Goal: Complete application form: Complete application form

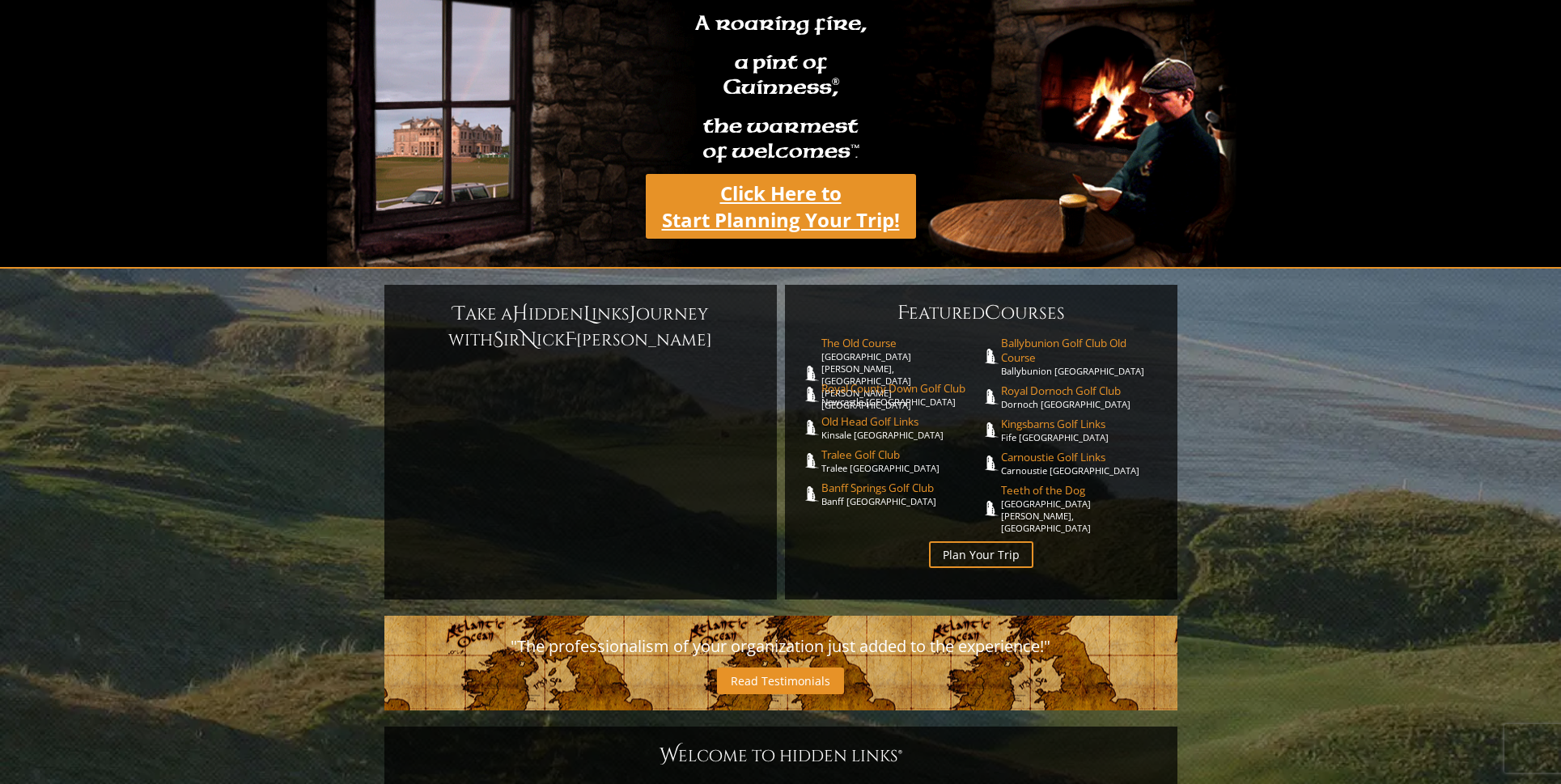
scroll to position [145, 1]
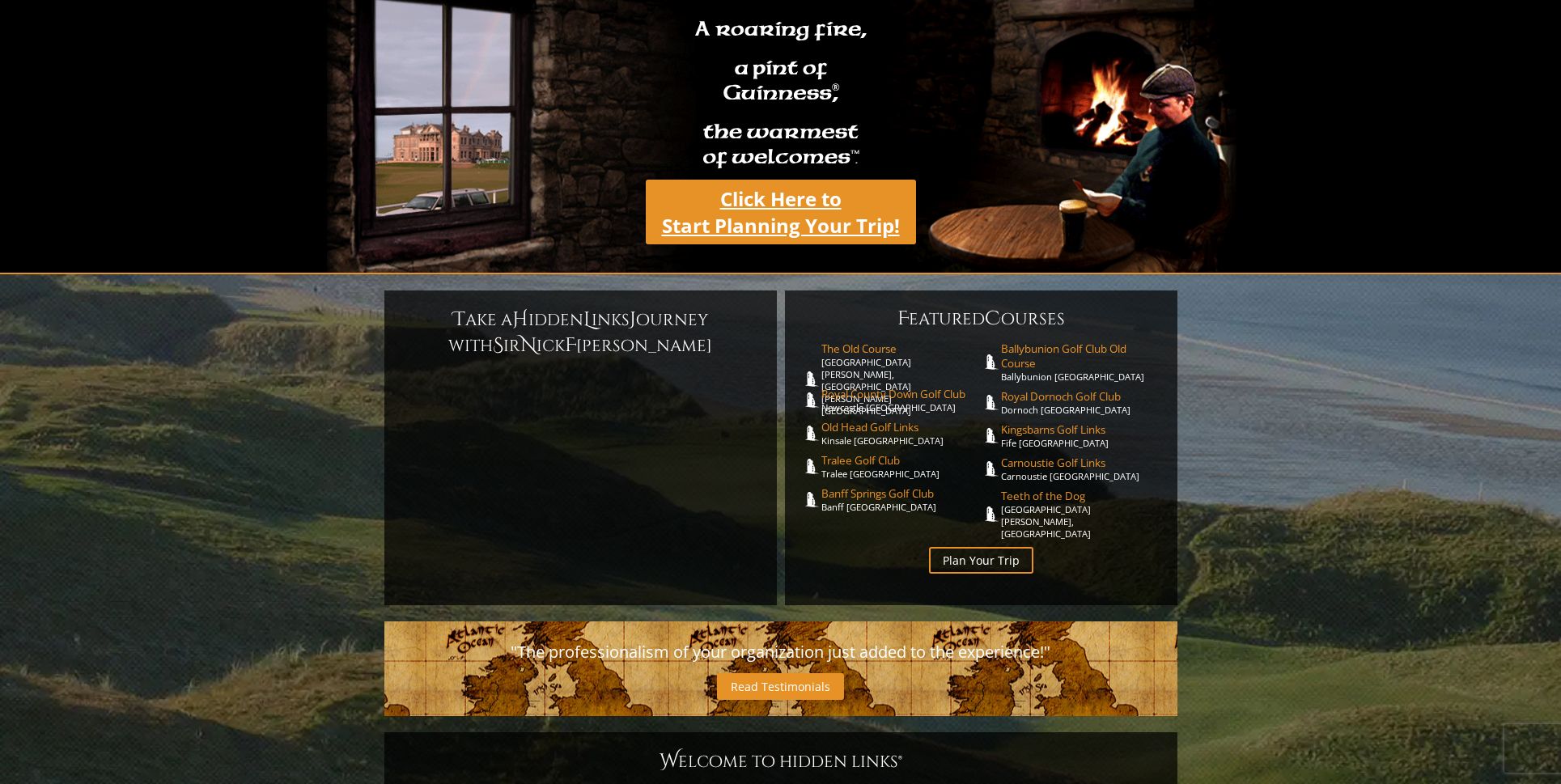
click at [767, 179] on link "Click Here to Start Planning Your Trip!" at bounding box center [781, 211] width 270 height 64
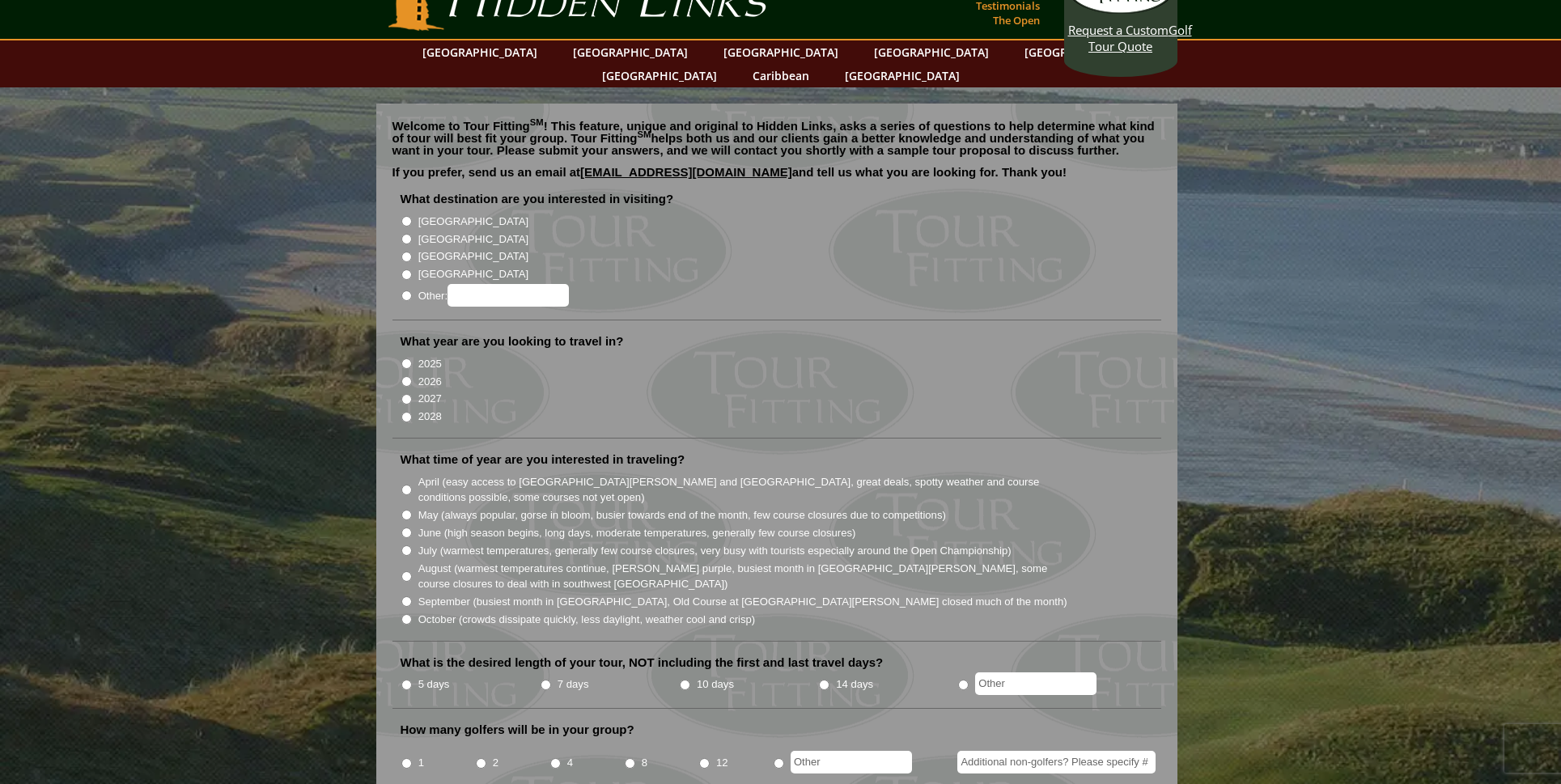
scroll to position [36, 0]
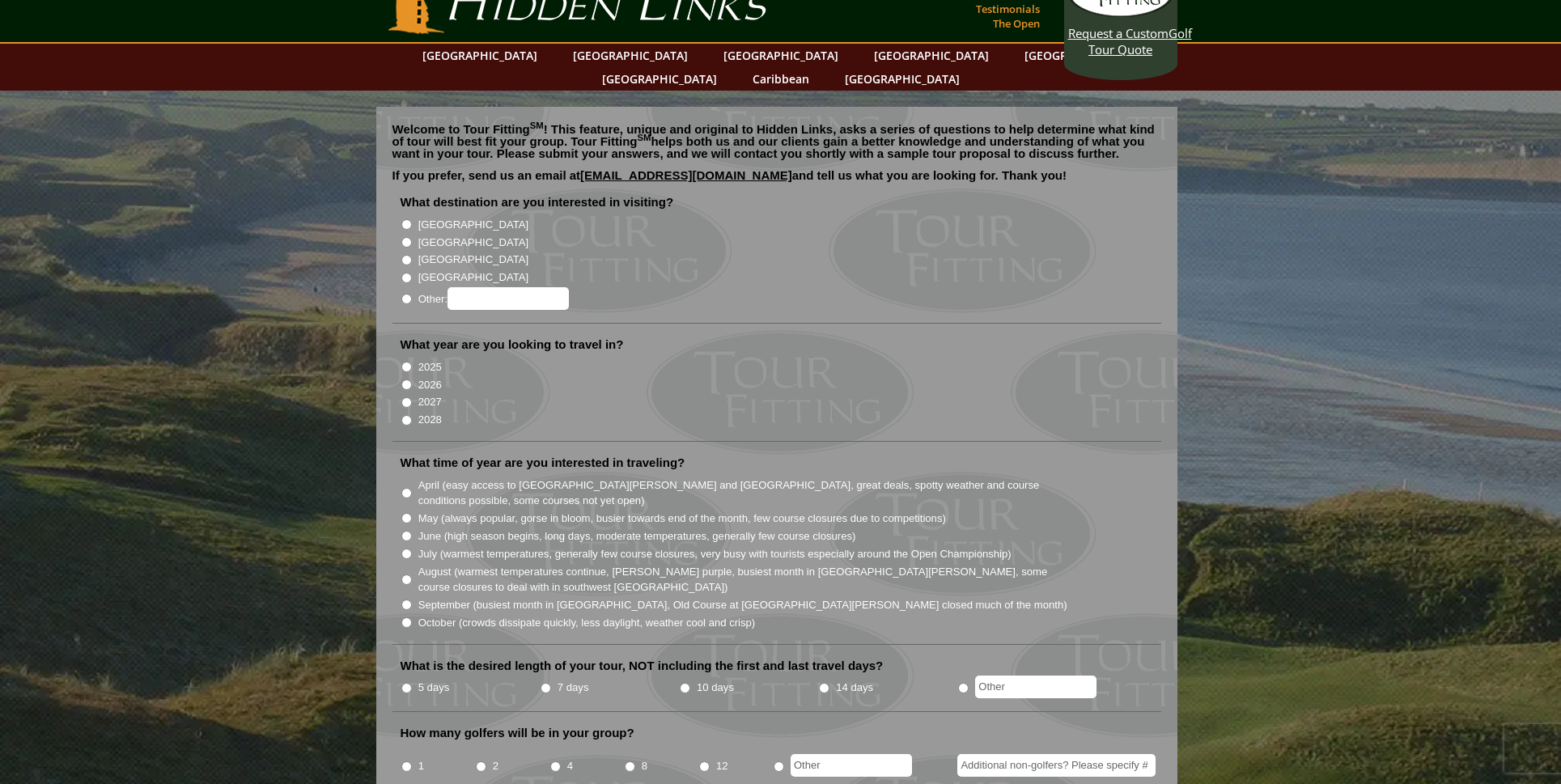
click at [406, 219] on input "[GEOGRAPHIC_DATA]" at bounding box center [407, 224] width 11 height 11
radio input "true"
click at [404, 237] on input "[GEOGRAPHIC_DATA]" at bounding box center [407, 242] width 11 height 11
radio input "true"
click at [405, 219] on input "[GEOGRAPHIC_DATA]" at bounding box center [407, 224] width 11 height 11
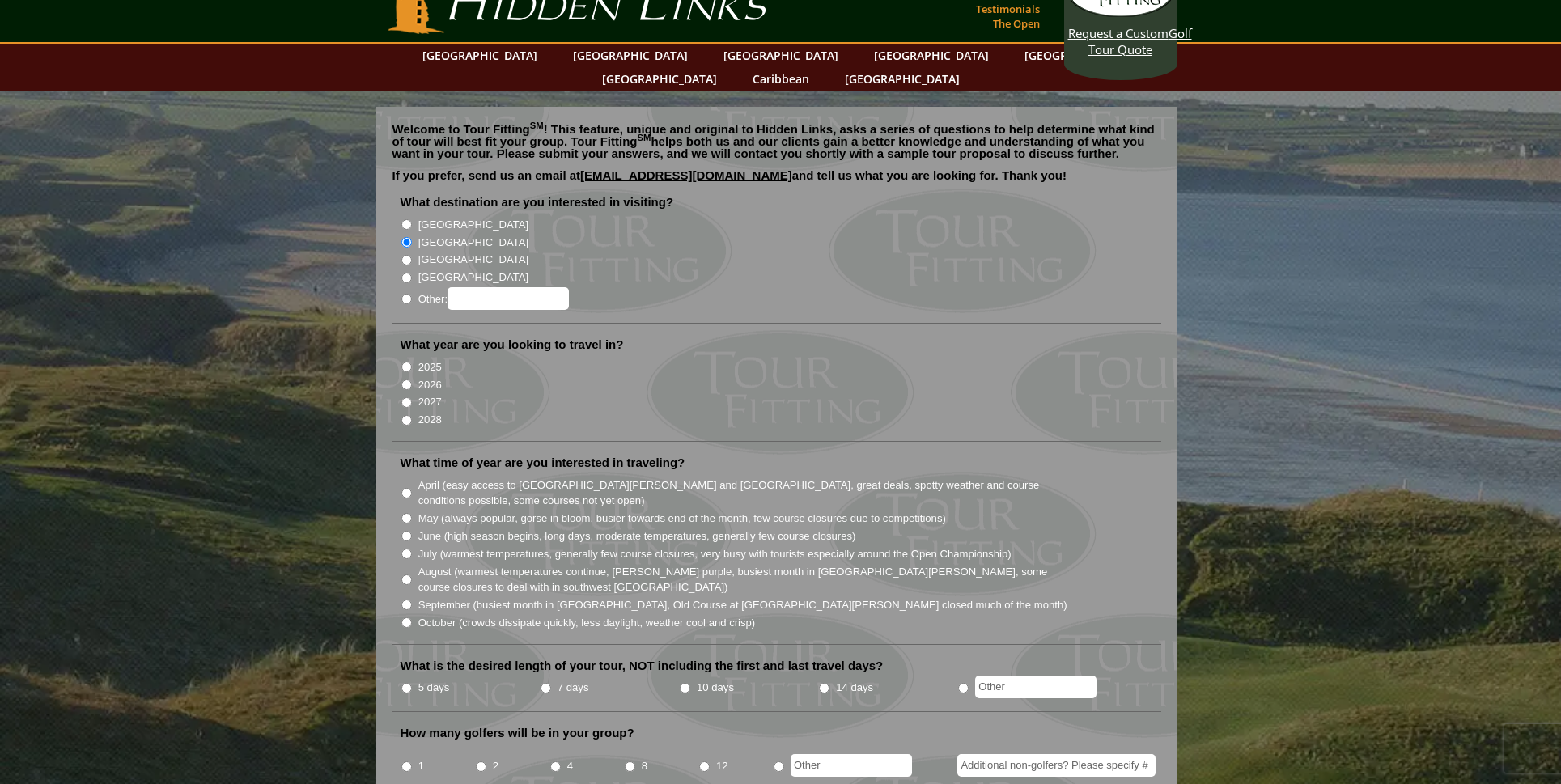
radio input "true"
click at [407, 237] on input "[GEOGRAPHIC_DATA]" at bounding box center [407, 242] width 11 height 11
radio input "true"
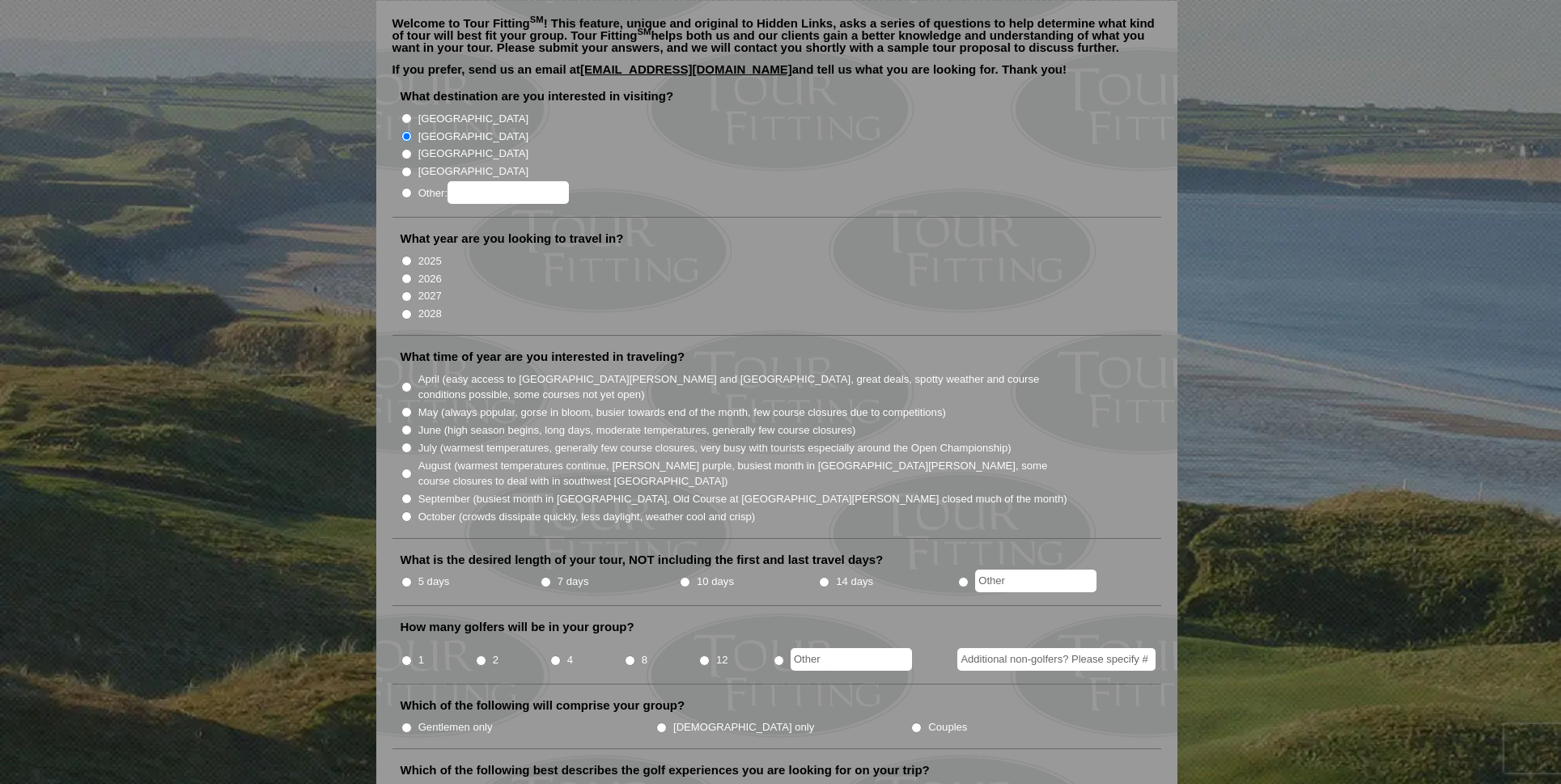
scroll to position [144, 0]
click at [407, 271] on input "2026" at bounding box center [407, 276] width 11 height 11
radio input "true"
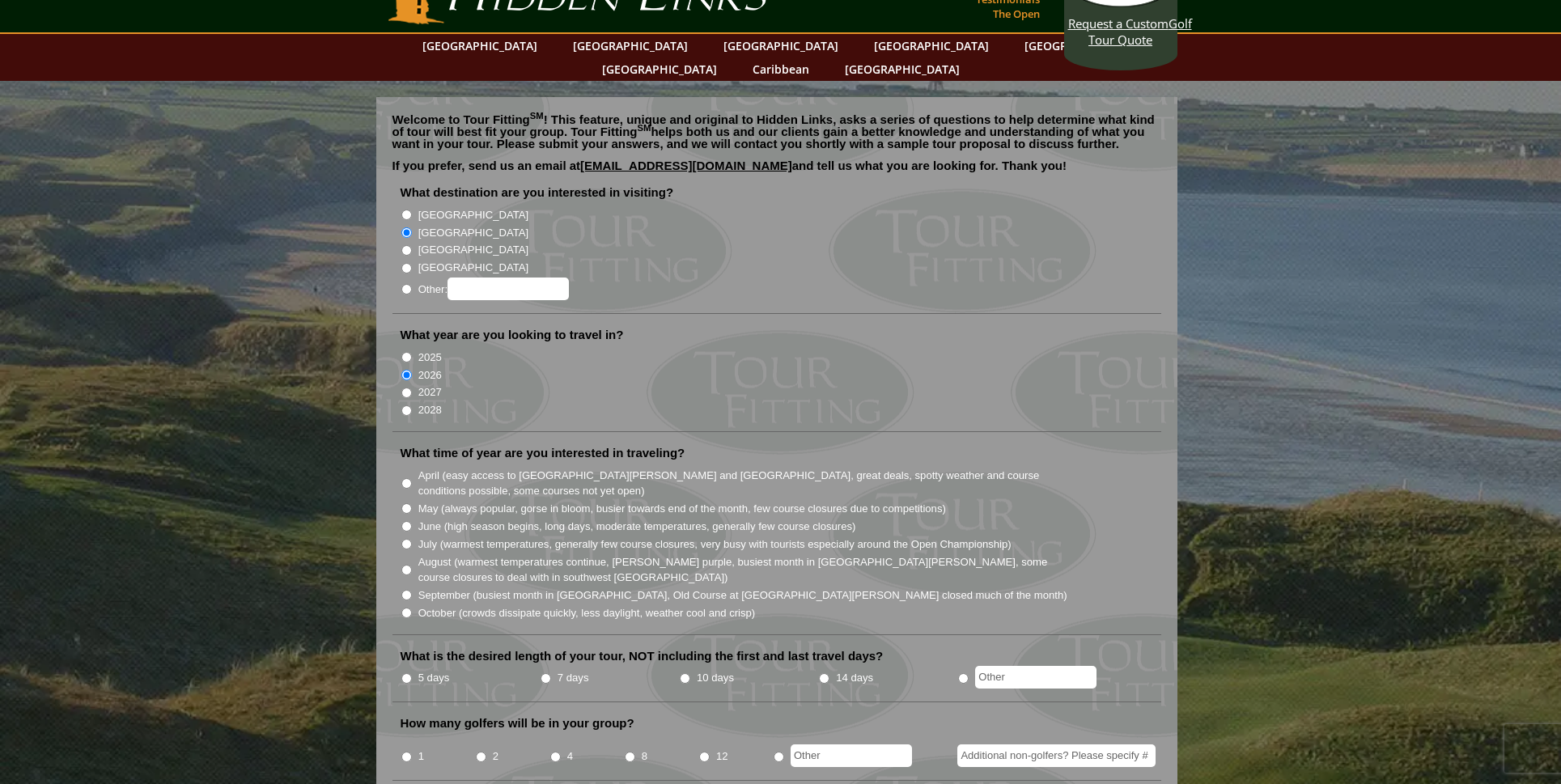
scroll to position [45, 0]
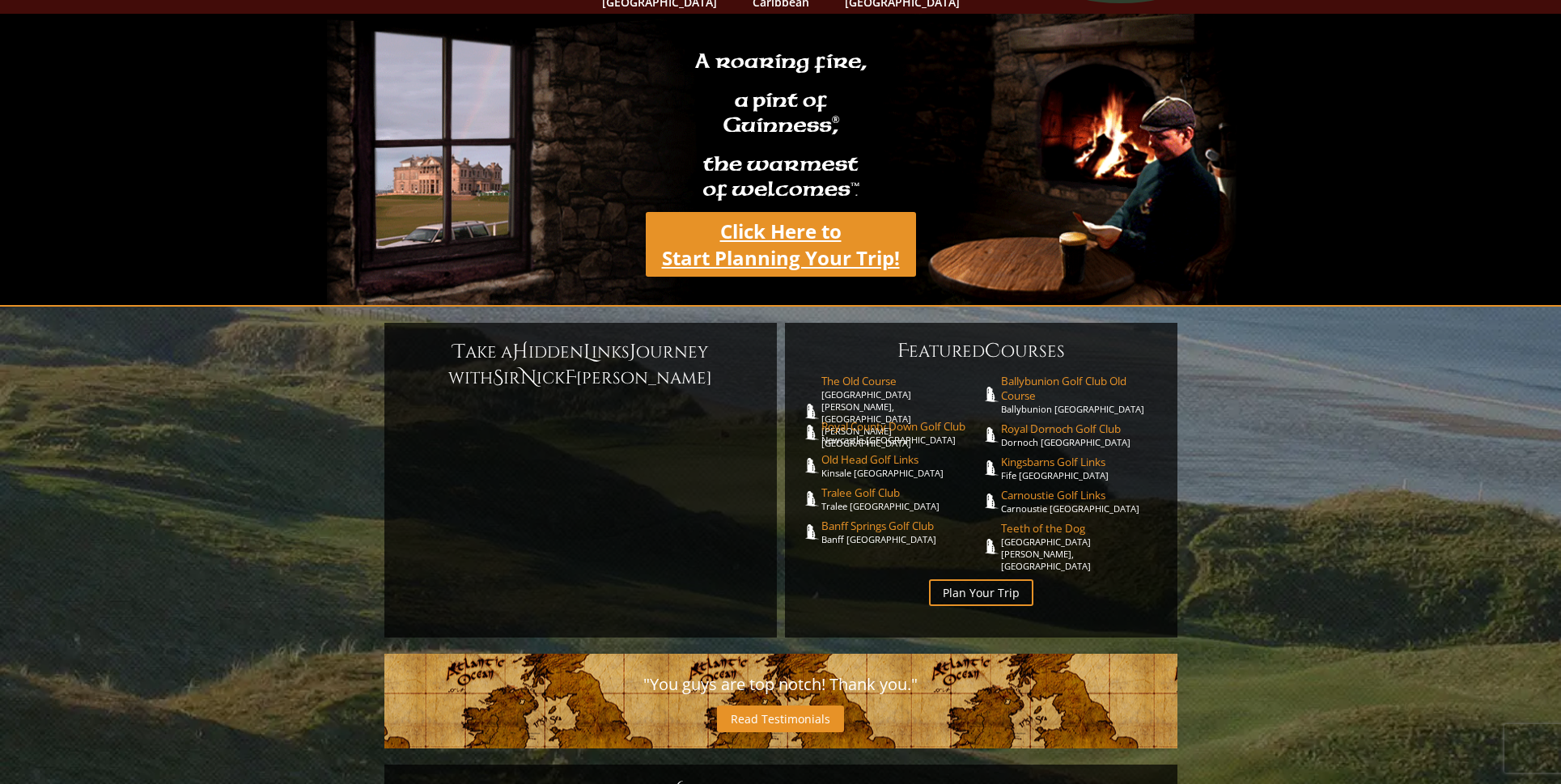
scroll to position [105, 1]
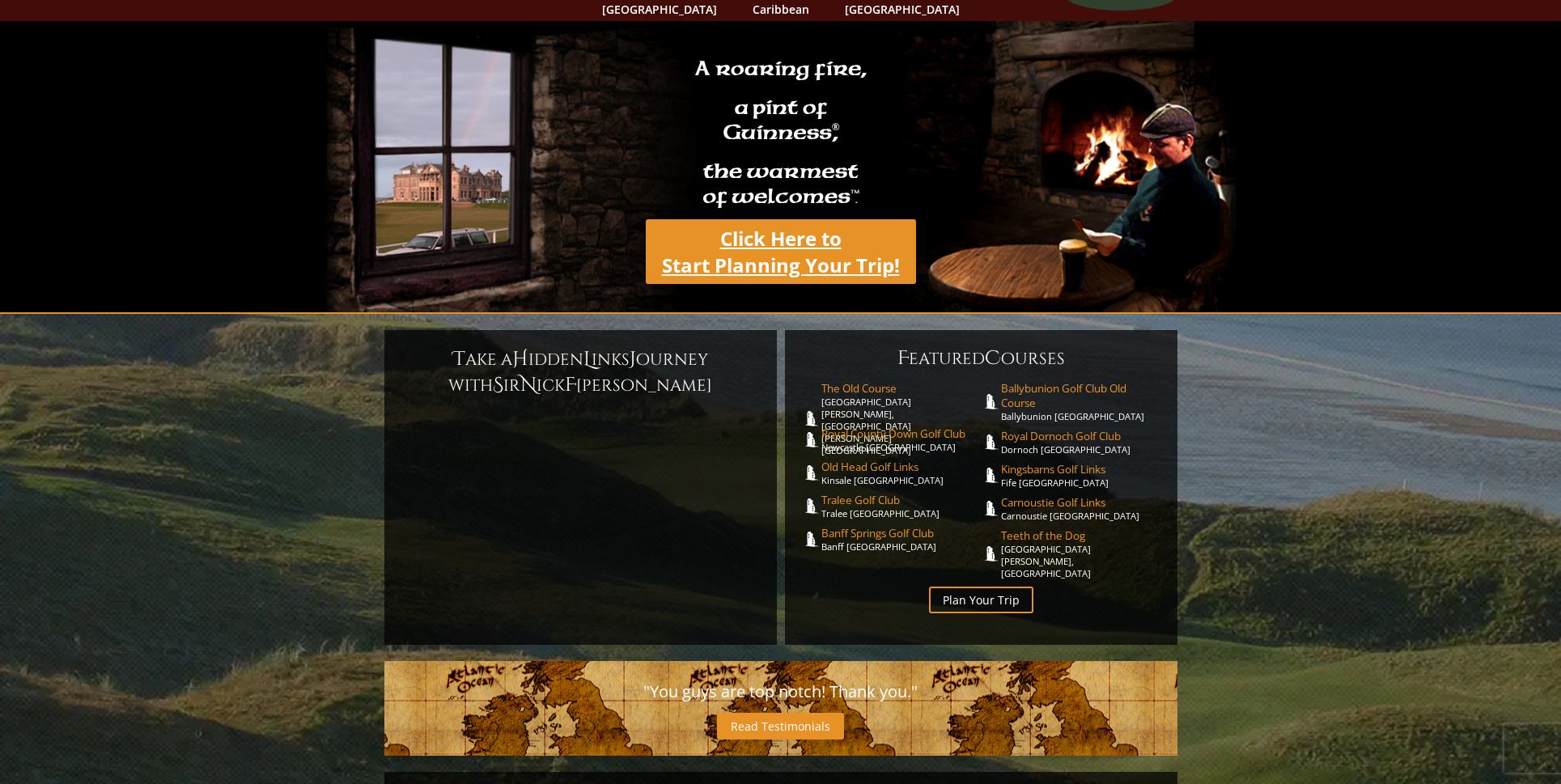
click at [789, 220] on link "Click Here to Start Planning Your Trip!" at bounding box center [781, 251] width 270 height 64
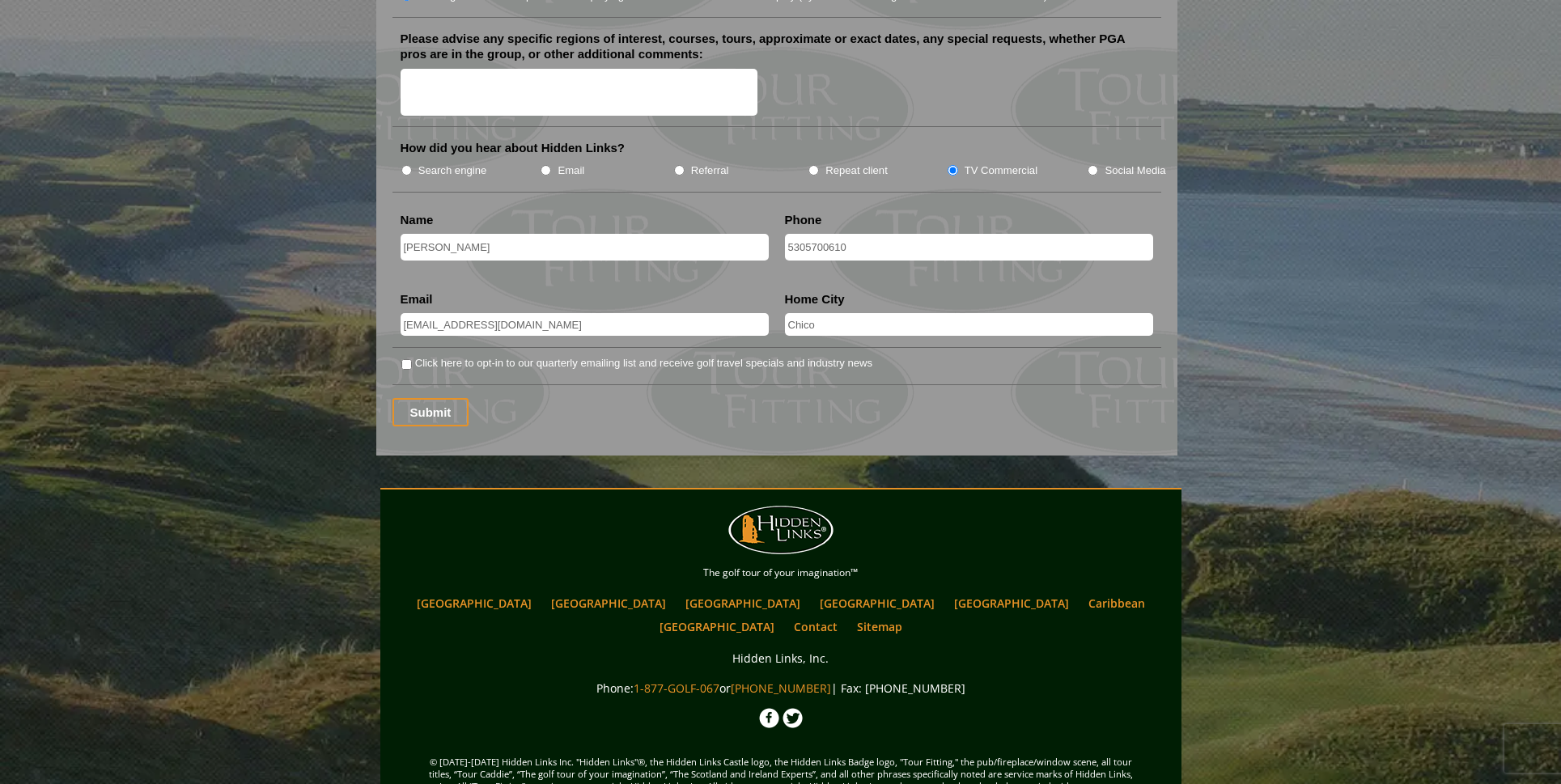
scroll to position [2070, 0]
click at [431, 399] on input "Submit" at bounding box center [431, 413] width 77 height 28
